Goal: Complete application form

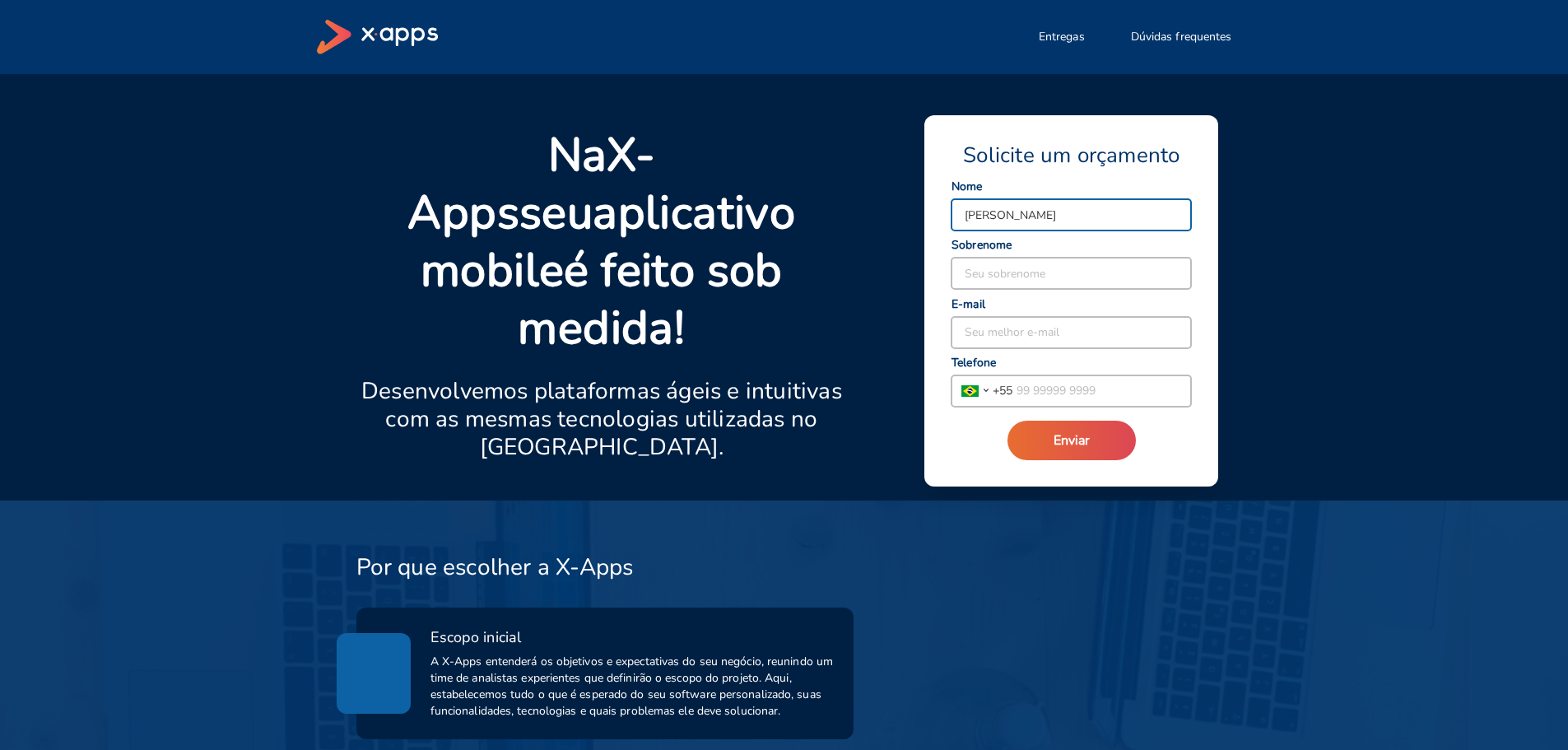
type input "[PERSON_NAME]"
click at [1101, 278] on input at bounding box center [1071, 273] width 240 height 31
type input "[PERSON_NAME]"
click at [1049, 321] on input at bounding box center [1071, 332] width 240 height 31
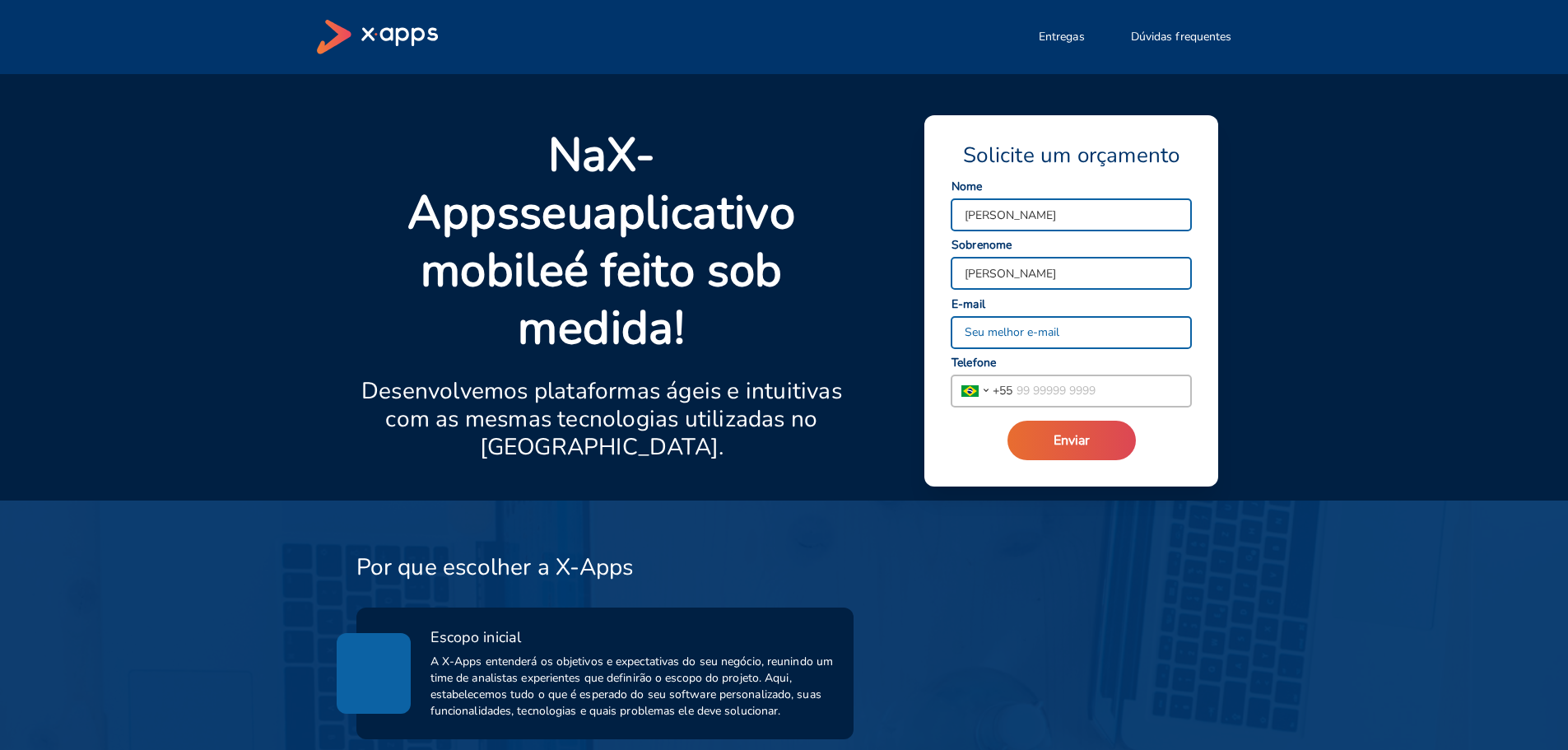
type input "[EMAIL_ADDRESS][DOMAIN_NAME]"
click at [1036, 392] on input "tel" at bounding box center [1101, 391] width 179 height 31
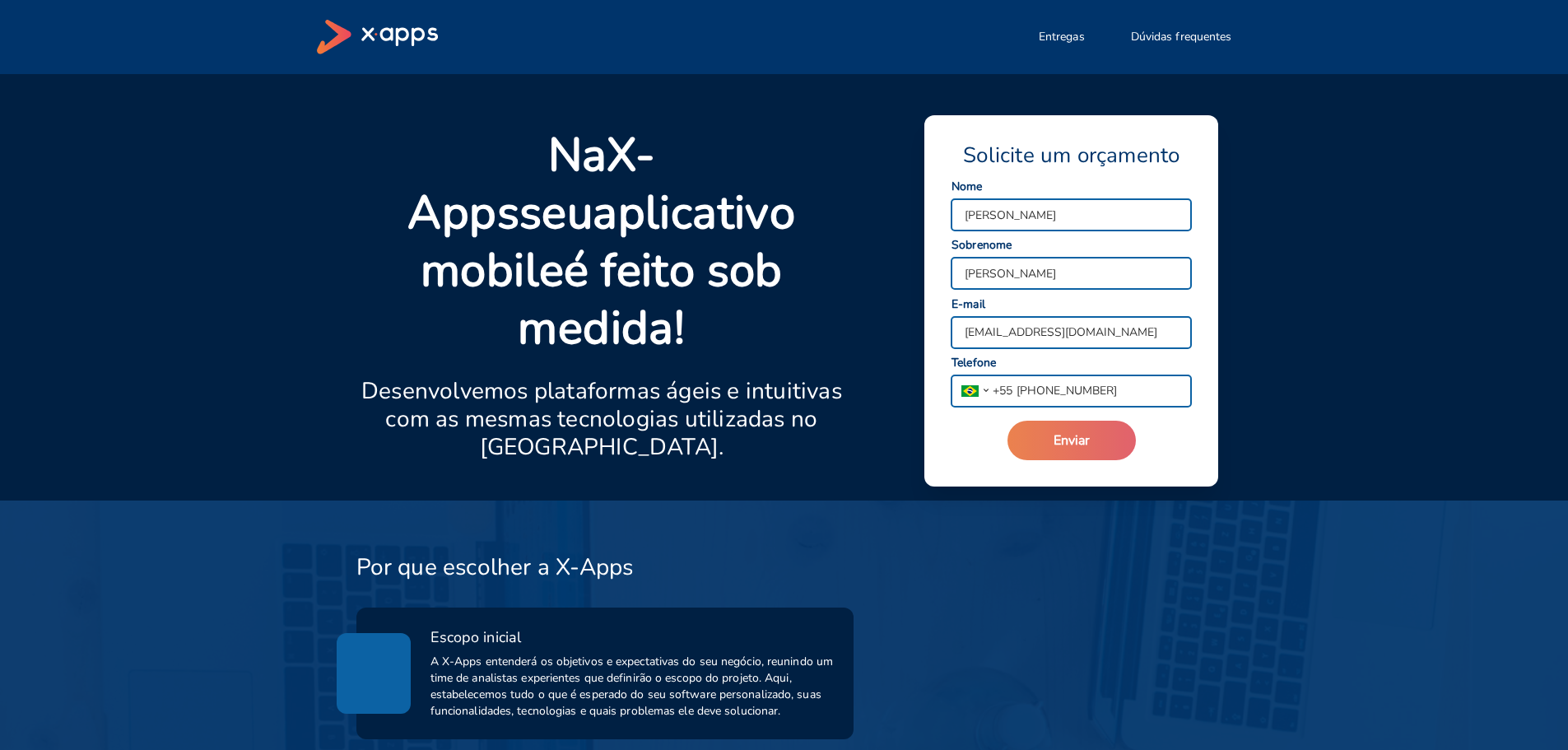
type input "[PHONE_NUMBER]"
click at [1062, 433] on span "Enviar" at bounding box center [1072, 440] width 37 height 18
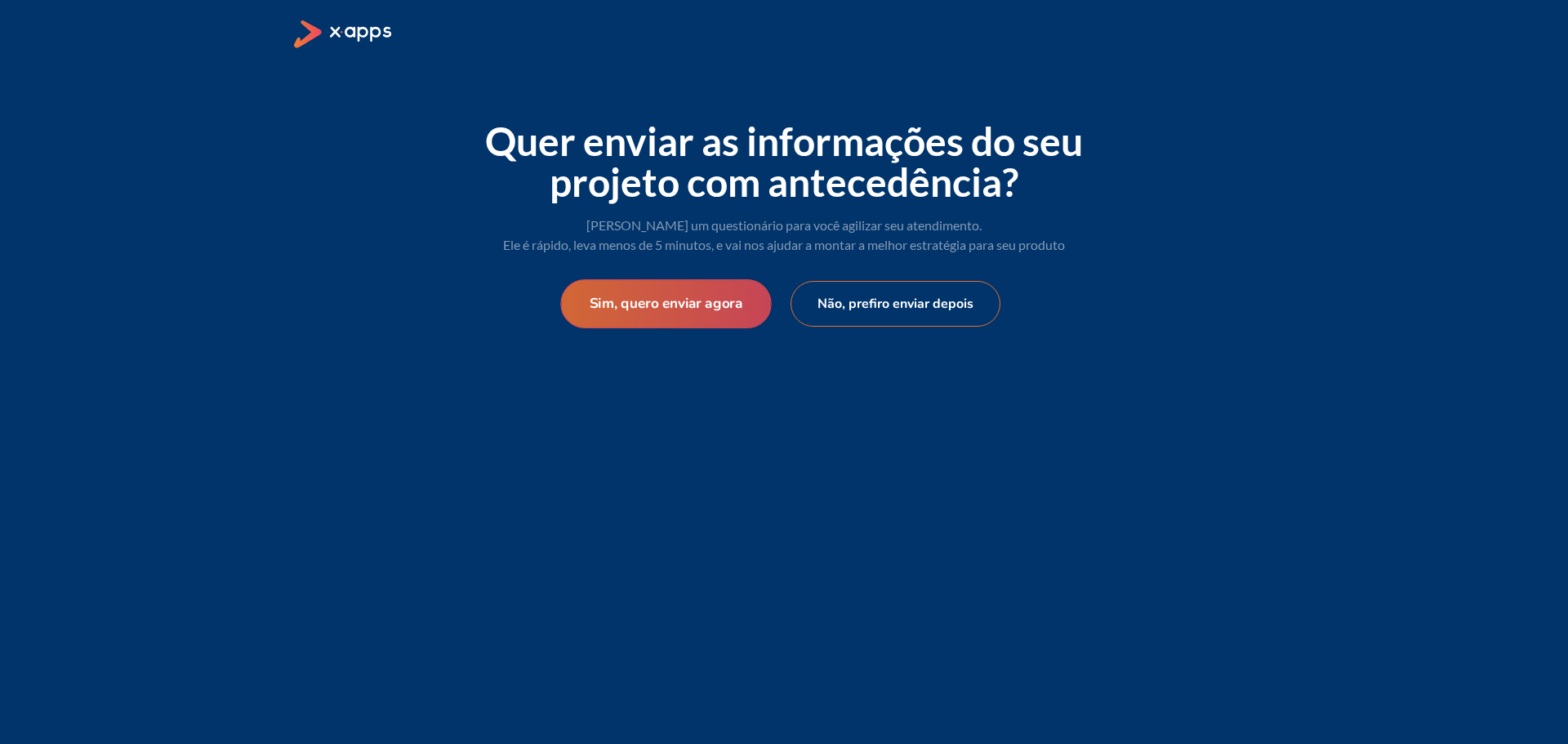
click at [713, 298] on button "Sim, quero enviar agora" at bounding box center [666, 304] width 211 height 49
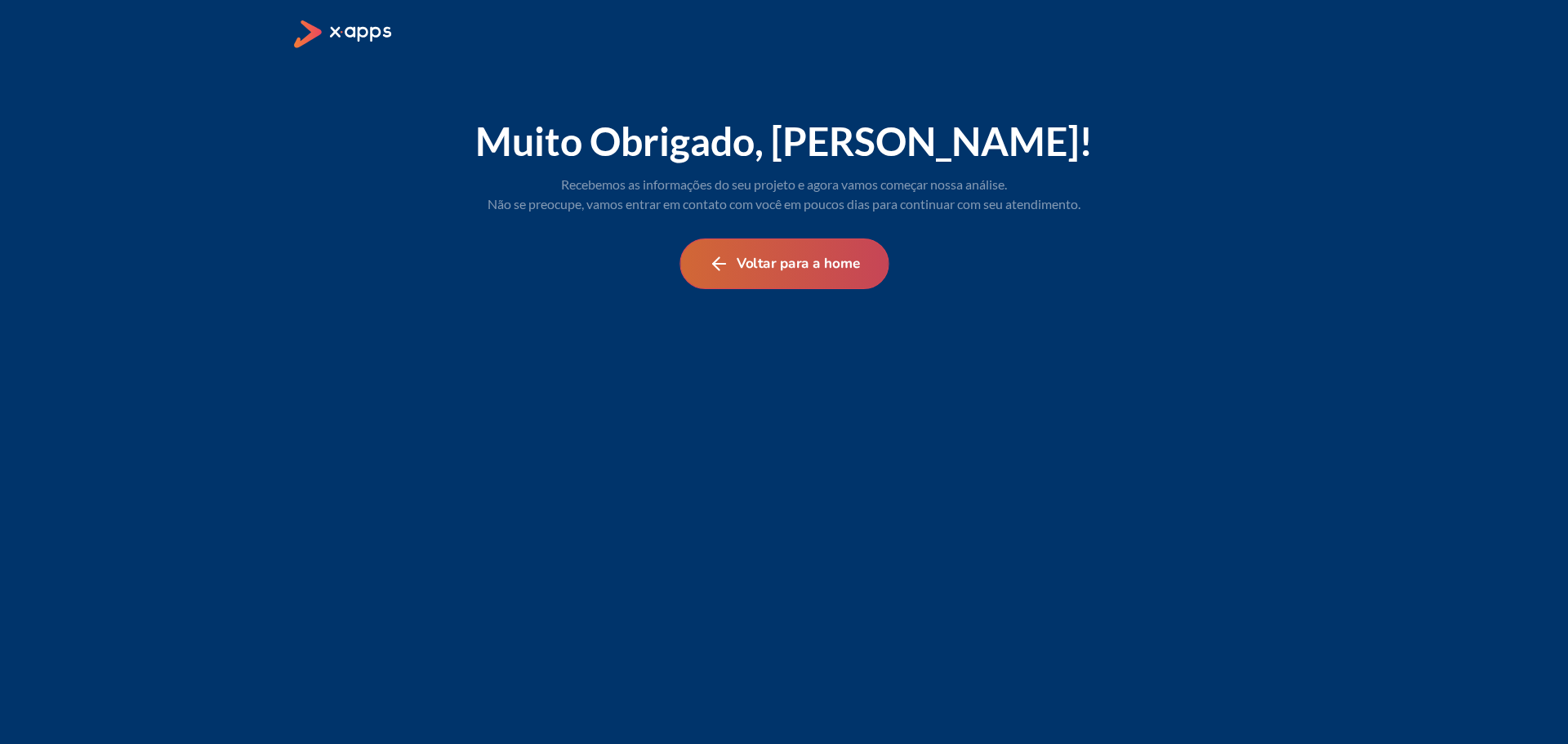
click at [772, 275] on button "Voltar para a home" at bounding box center [784, 264] width 209 height 51
